Goal: Task Accomplishment & Management: Manage account settings

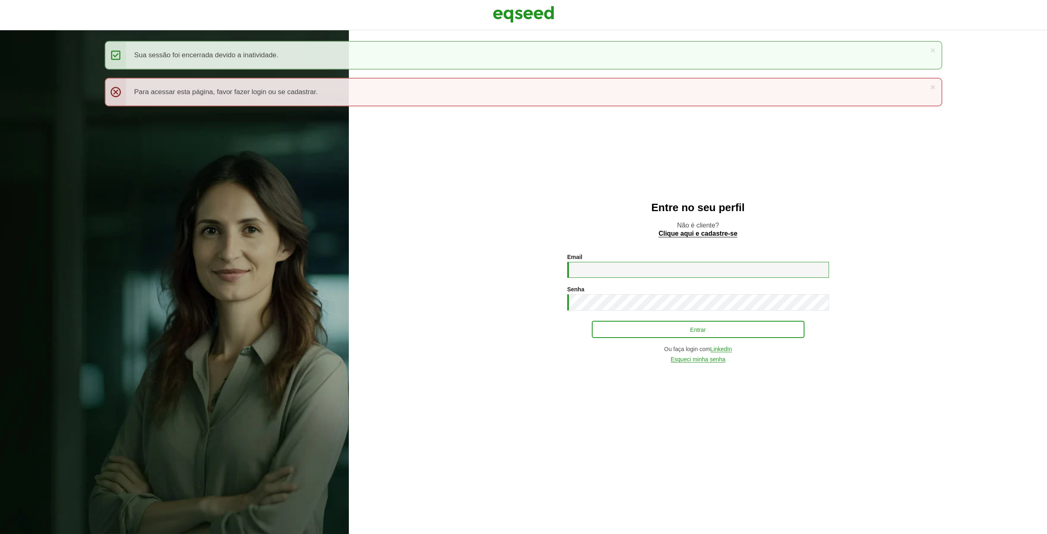
type input "**********"
click at [659, 322] on button "Entrar" at bounding box center [698, 330] width 213 height 16
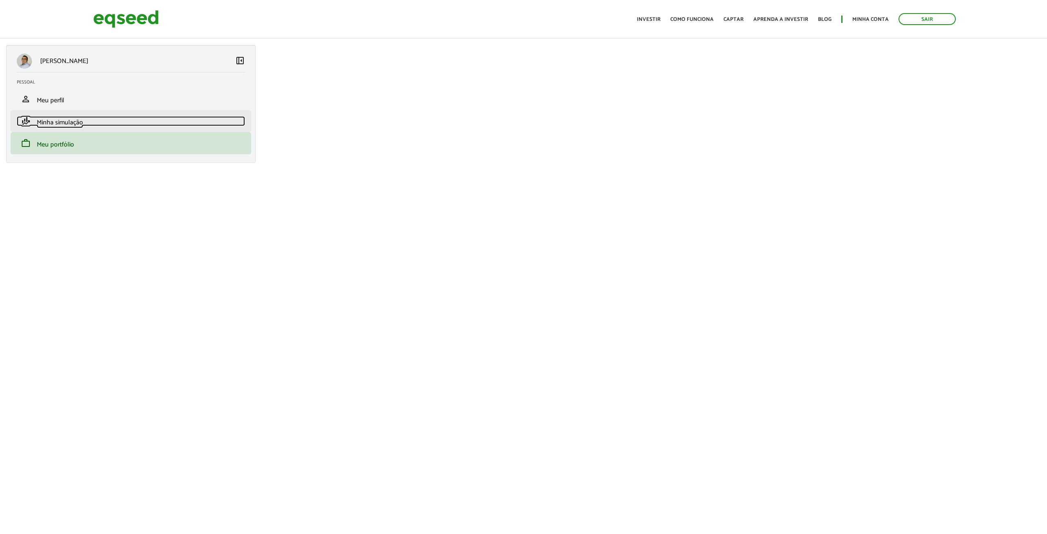
click at [47, 122] on span "Minha simulação" at bounding box center [60, 122] width 46 height 11
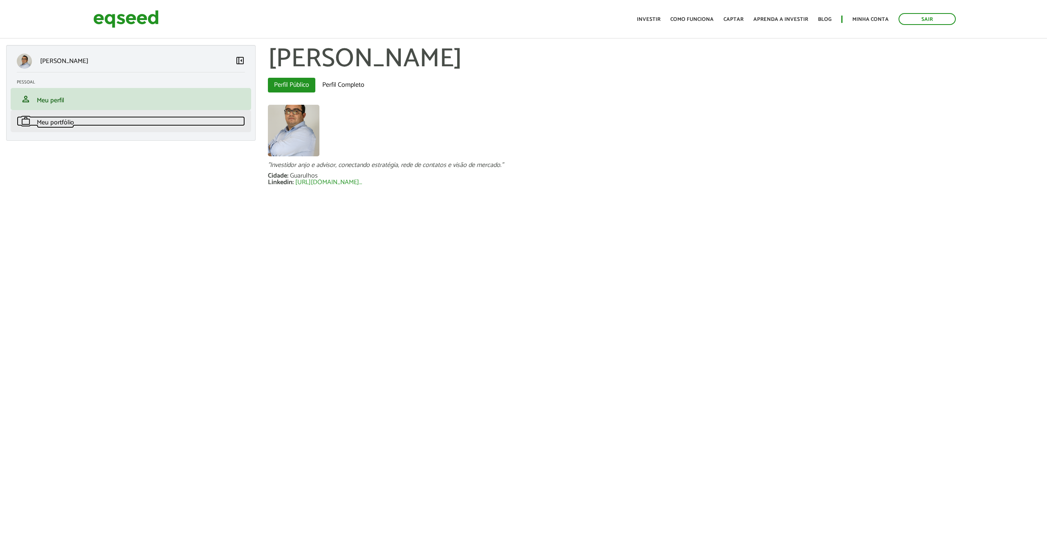
click at [59, 118] on span "Meu portfólio" at bounding box center [55, 122] width 37 height 11
